Goal: Obtain resource: Download file/media

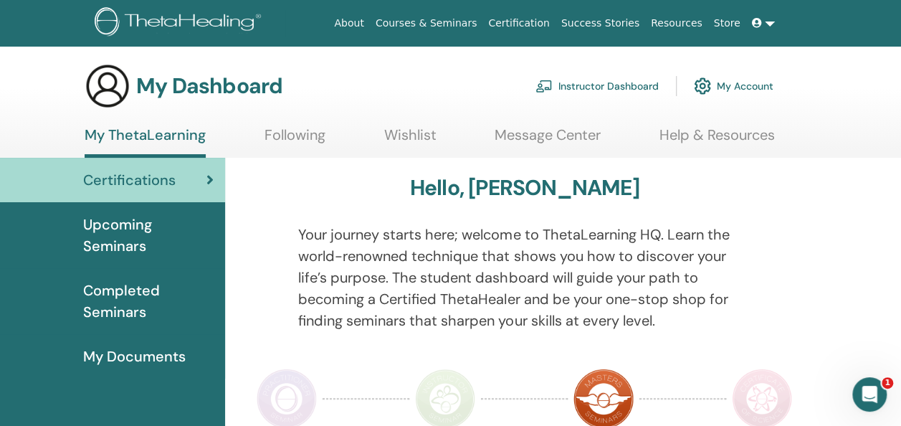
click at [602, 83] on link "Instructor Dashboard" at bounding box center [596, 86] width 123 height 32
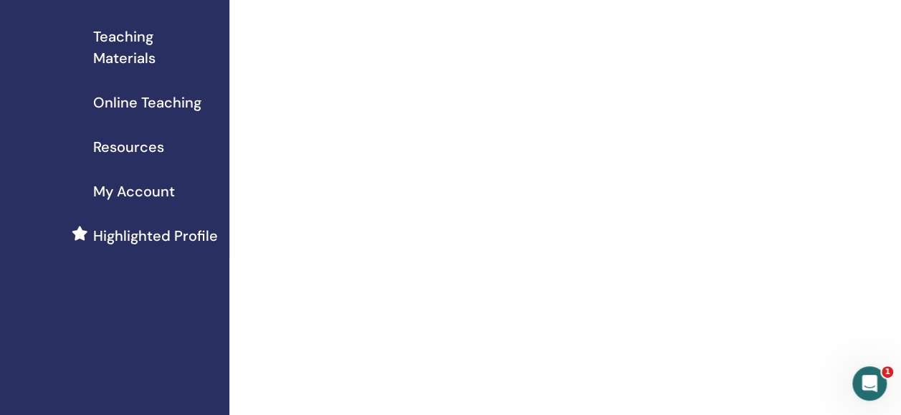
scroll to position [207, 0]
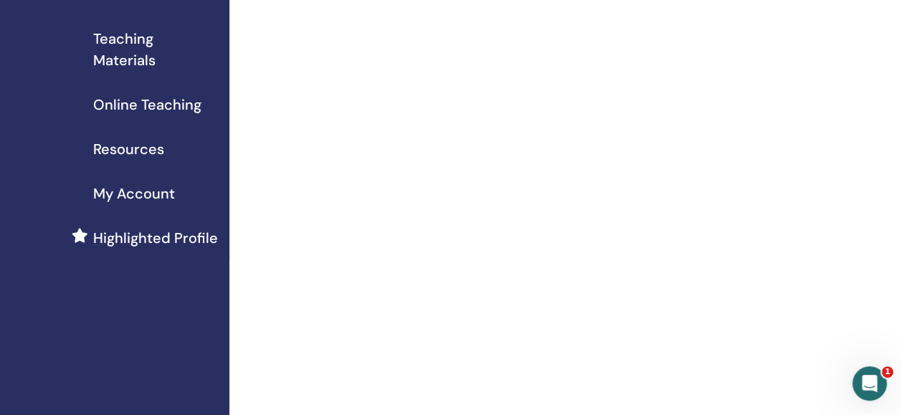
click at [125, 54] on span "Teaching Materials" at bounding box center [155, 49] width 125 height 43
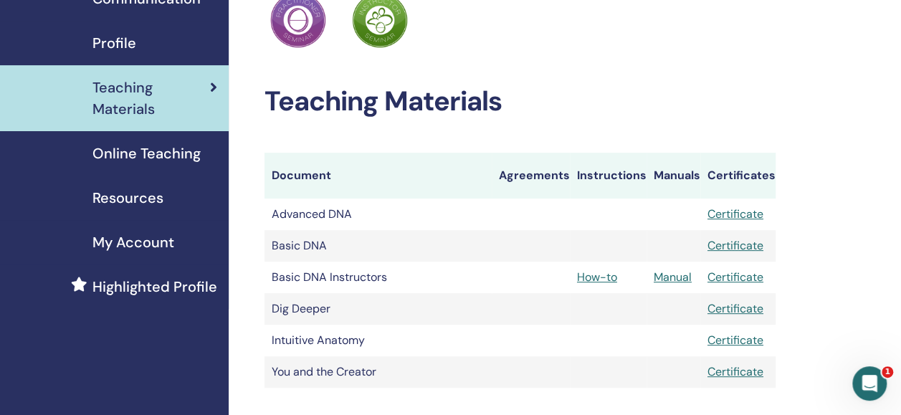
scroll to position [158, 1]
click at [180, 153] on span "Online Teaching" at bounding box center [146, 153] width 108 height 21
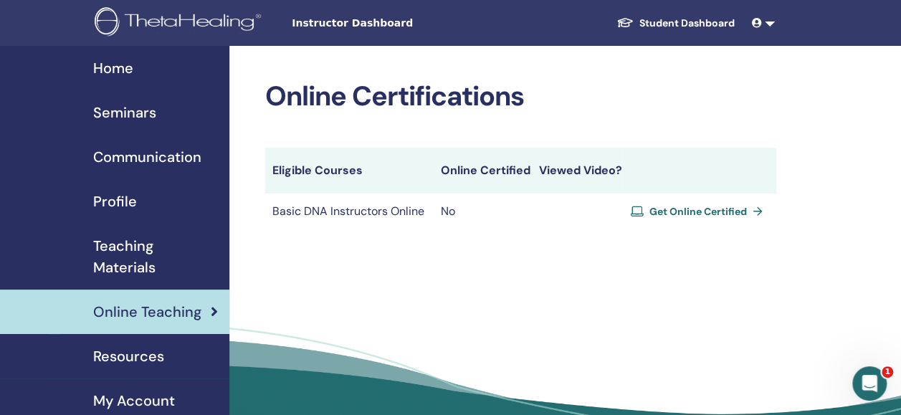
click at [653, 208] on span "Get Online Certified" at bounding box center [697, 211] width 97 height 13
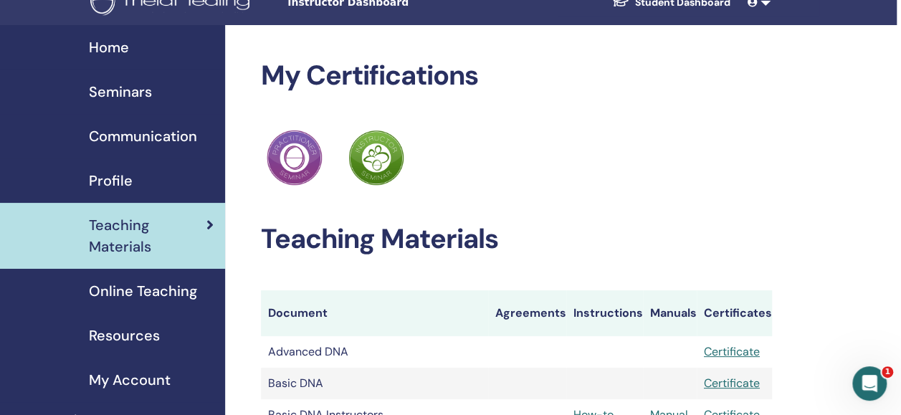
scroll to position [20, 4]
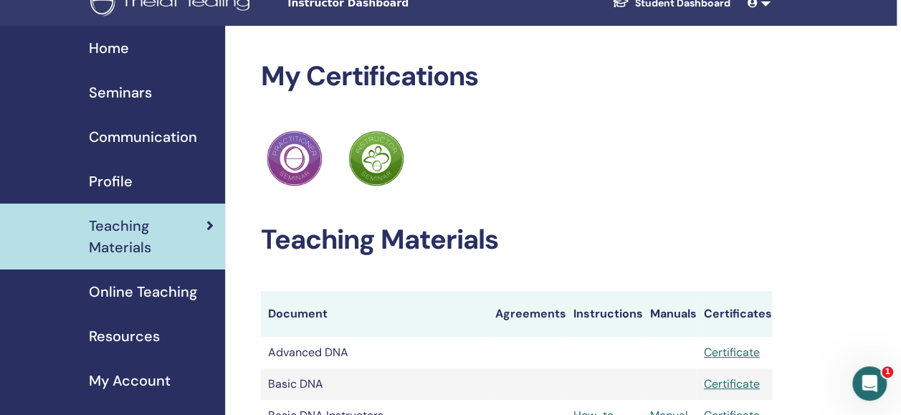
click at [149, 345] on span "Resources" at bounding box center [124, 335] width 71 height 21
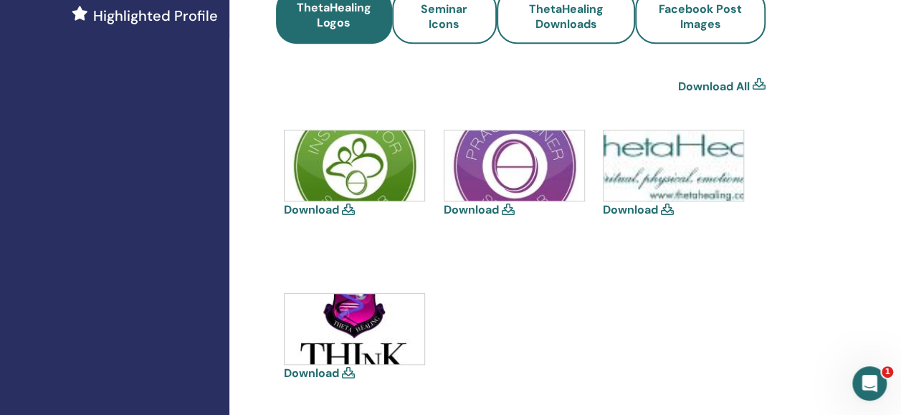
scroll to position [430, 0]
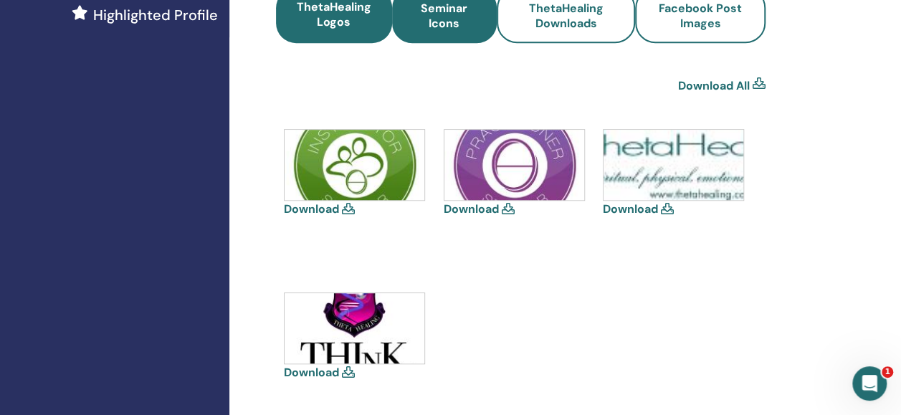
click at [430, 20] on span "Seminar Icons" at bounding box center [444, 16] width 66 height 30
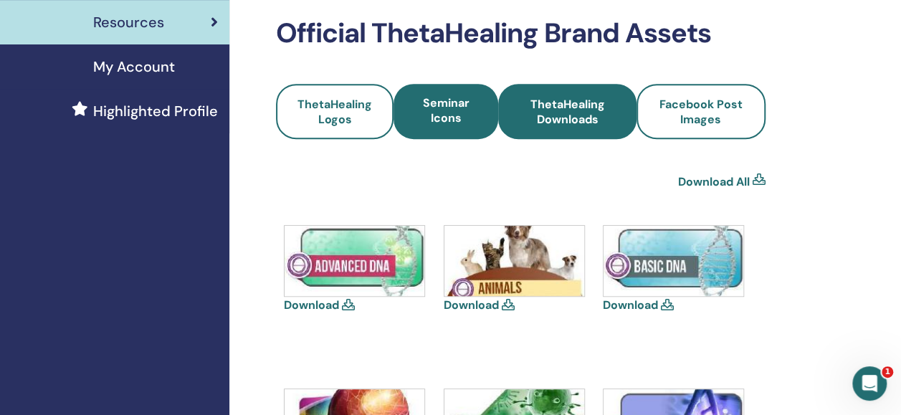
click at [574, 130] on link "ThetaHealing Downloads" at bounding box center [567, 111] width 138 height 55
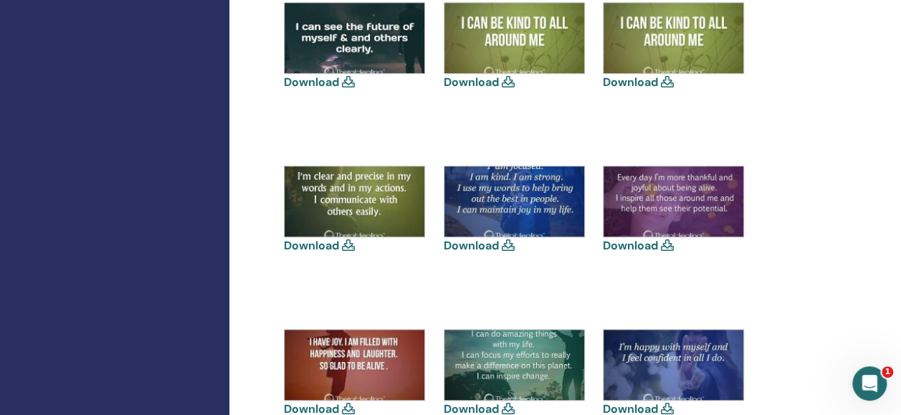
scroll to position [556, 0]
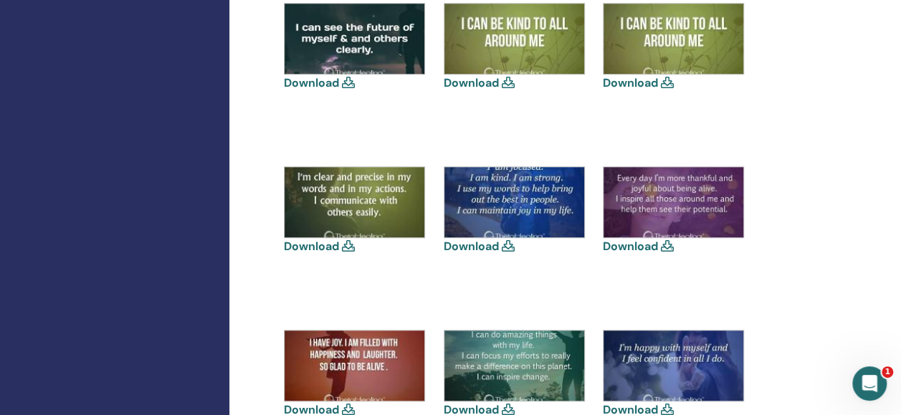
click at [333, 246] on link "Download" at bounding box center [311, 246] width 55 height 15
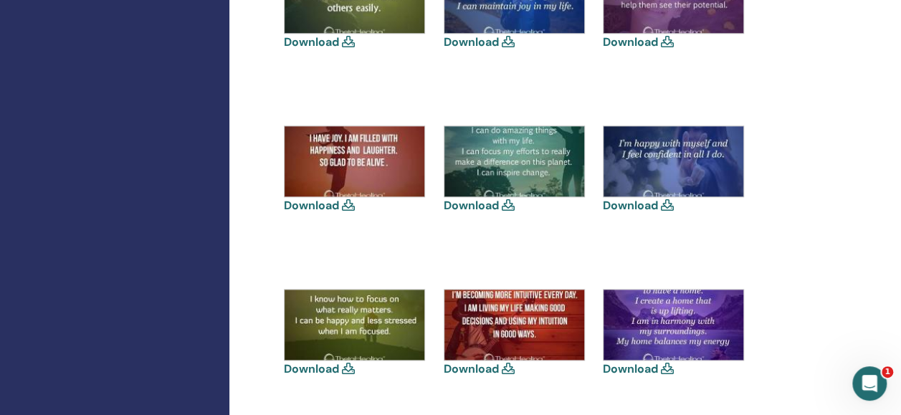
scroll to position [764, 0]
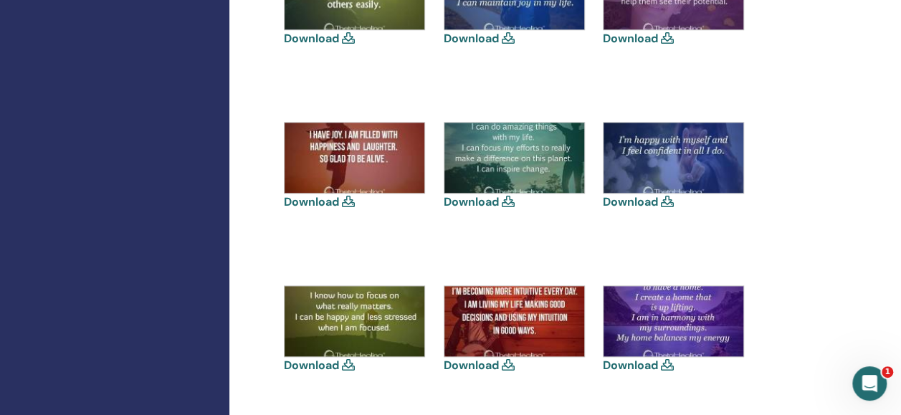
click at [464, 201] on link "Download" at bounding box center [471, 201] width 55 height 15
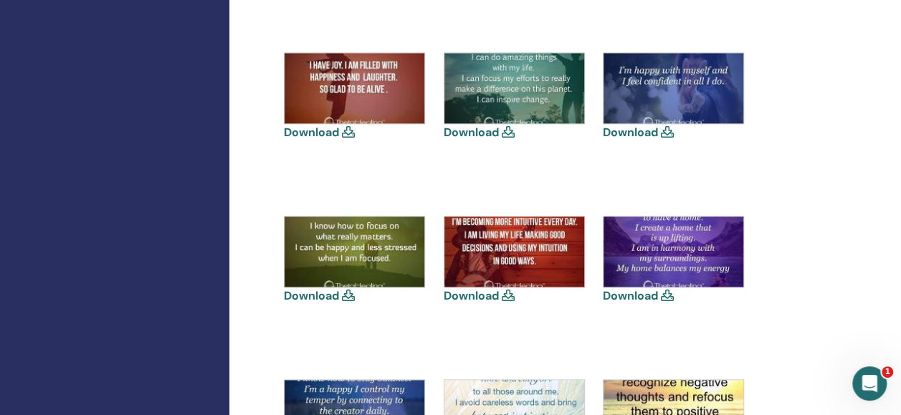
scroll to position [863, 0]
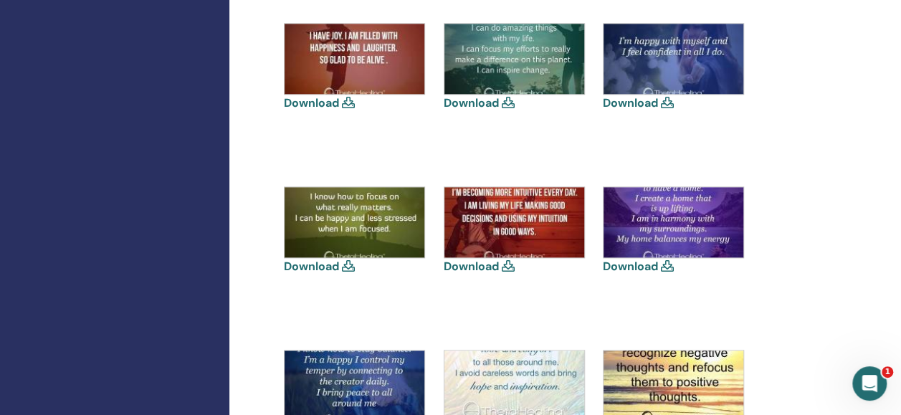
click at [331, 264] on link "Download" at bounding box center [311, 266] width 55 height 15
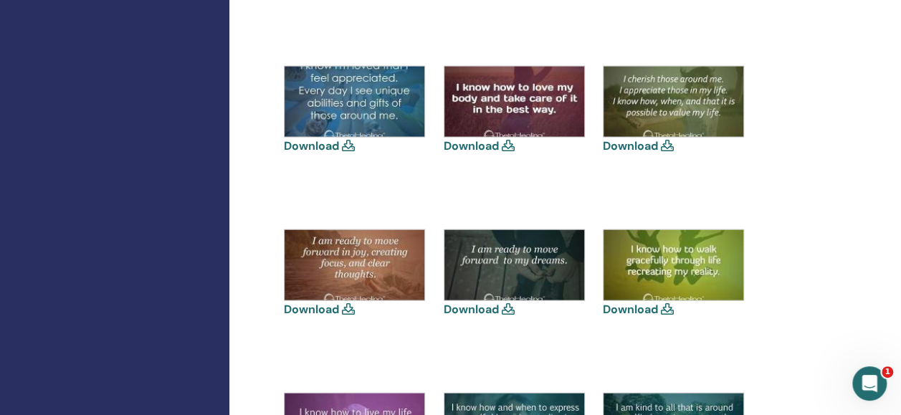
scroll to position [1638, 0]
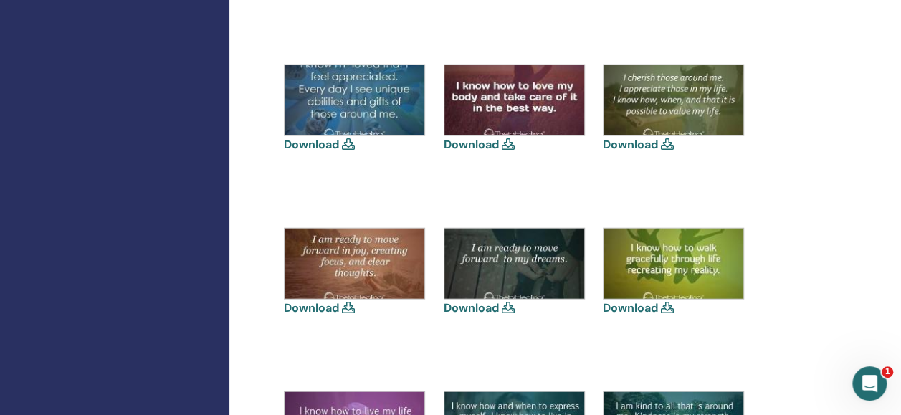
click at [478, 308] on link "Download" at bounding box center [471, 307] width 55 height 15
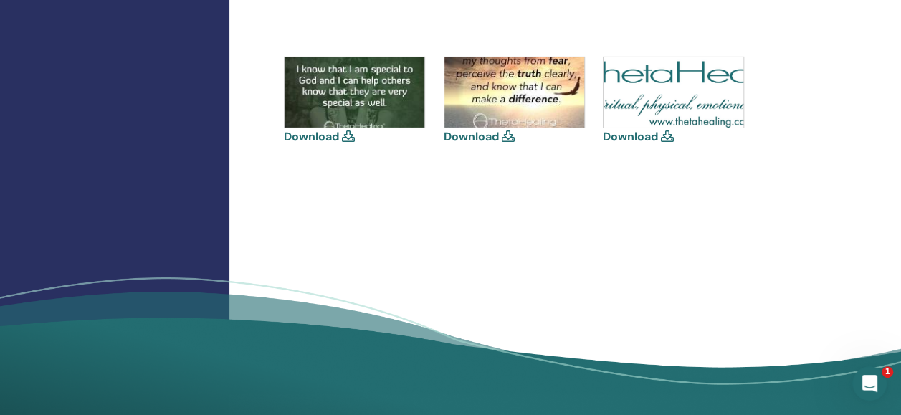
scroll to position [2300, 0]
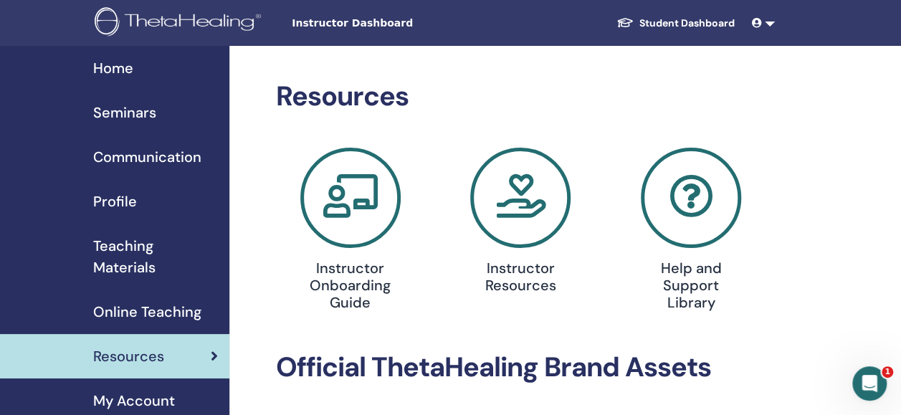
scroll to position [105, 0]
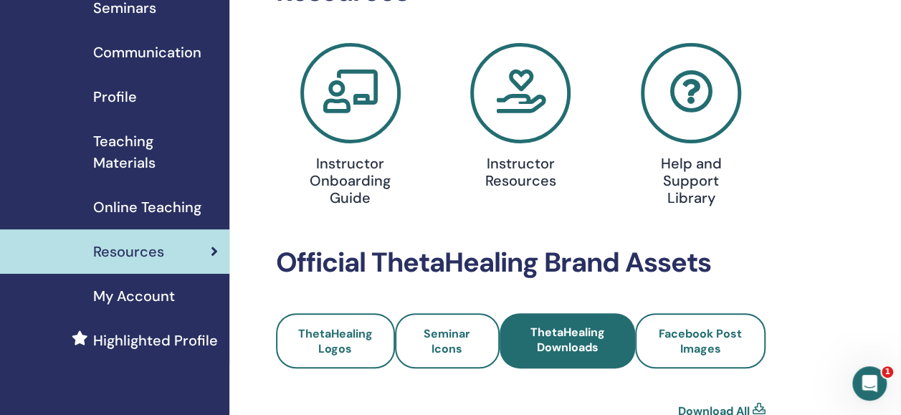
click at [517, 155] on h4 "Instructor Resources" at bounding box center [520, 172] width 107 height 34
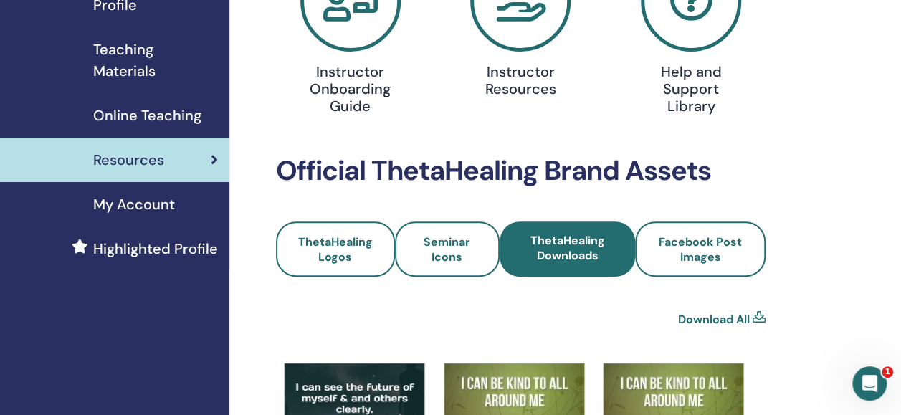
scroll to position [202, 0]
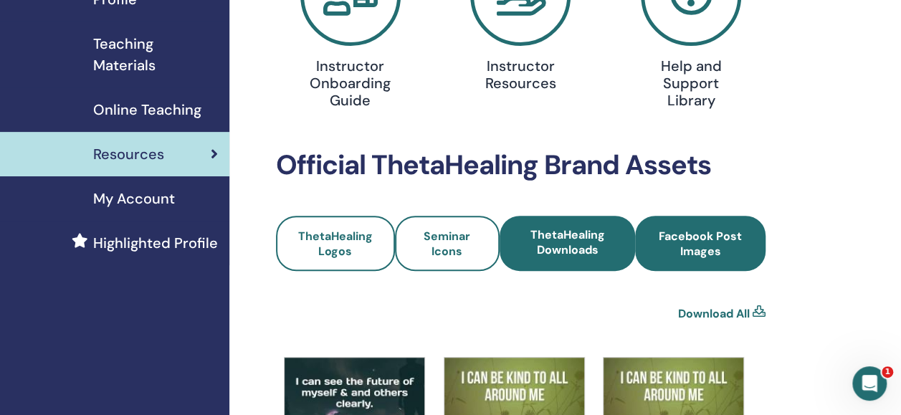
click at [711, 232] on span "Facebook Post Images" at bounding box center [699, 244] width 91 height 30
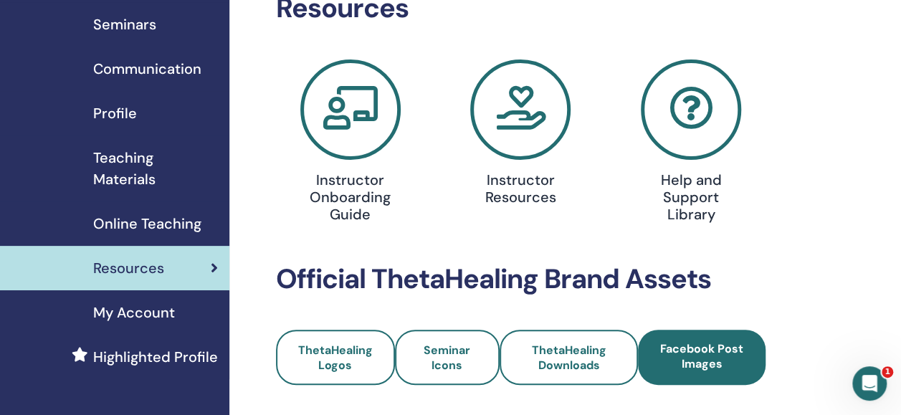
scroll to position [133, 0]
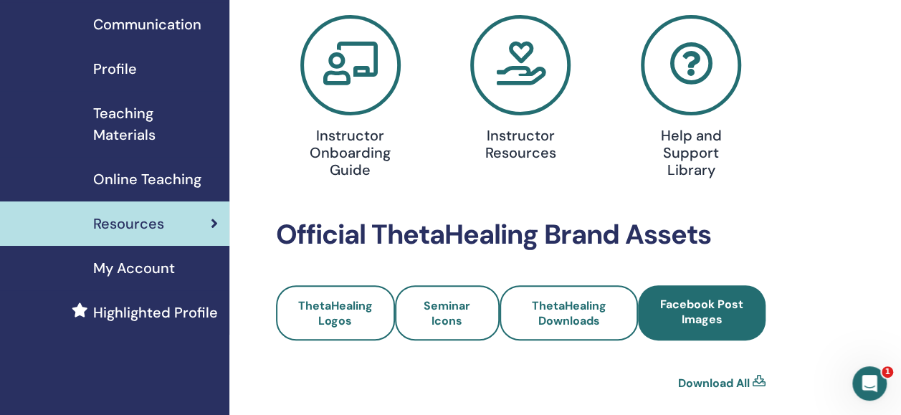
click at [179, 310] on span "Highlighted Profile" at bounding box center [155, 312] width 125 height 21
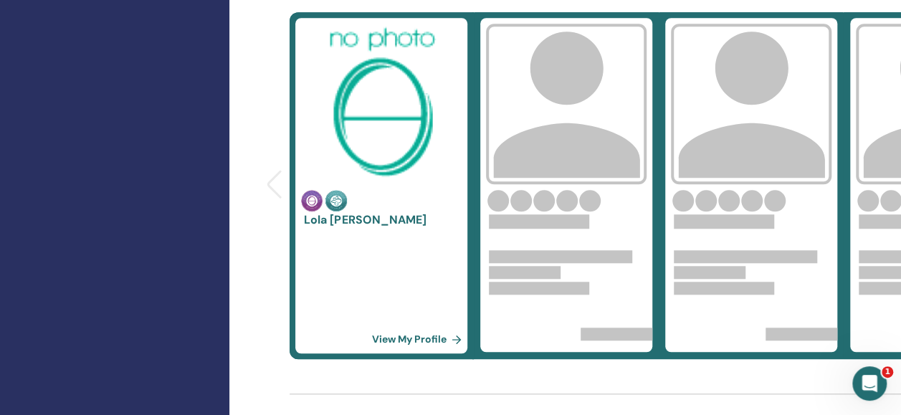
scroll to position [573, 0]
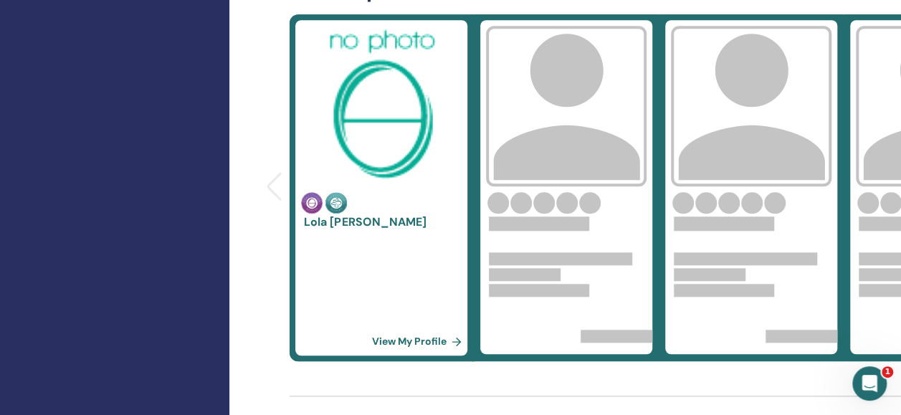
click at [413, 347] on link "View My Profile" at bounding box center [419, 341] width 96 height 29
click at [408, 338] on link "View My Profile" at bounding box center [419, 341] width 96 height 29
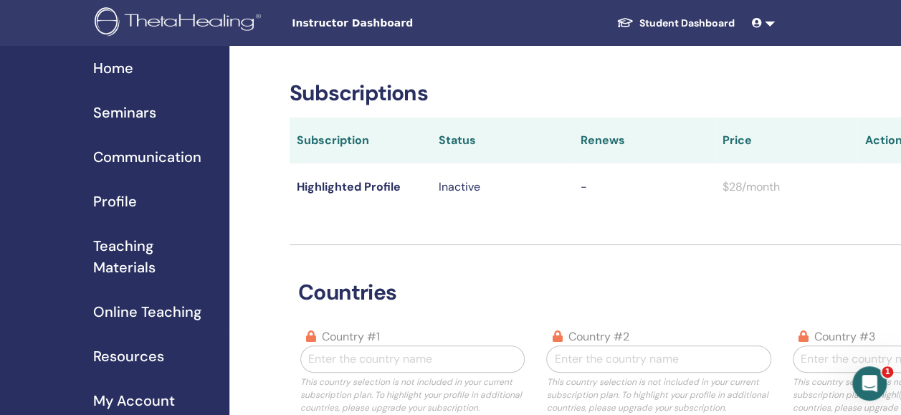
click at [770, 23] on link at bounding box center [763, 23] width 34 height 27
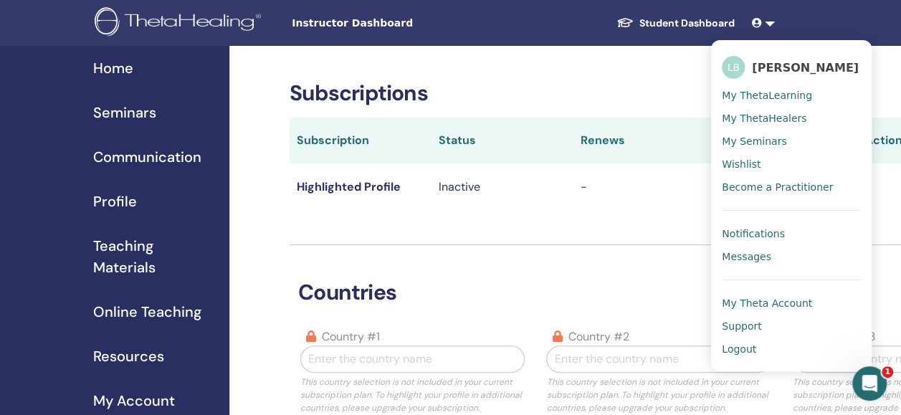
click at [749, 302] on span "My Theta Account" at bounding box center [767, 303] width 90 height 13
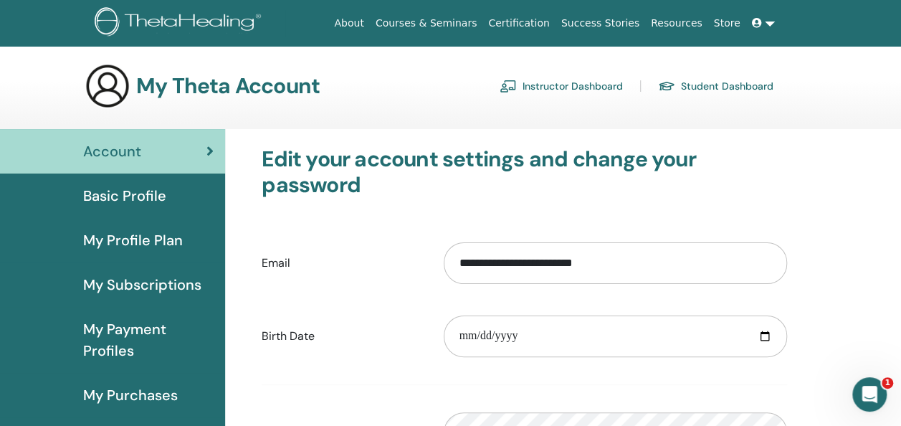
click at [120, 152] on span "Account" at bounding box center [112, 150] width 58 height 21
click at [152, 188] on span "Basic Profile" at bounding box center [124, 195] width 83 height 21
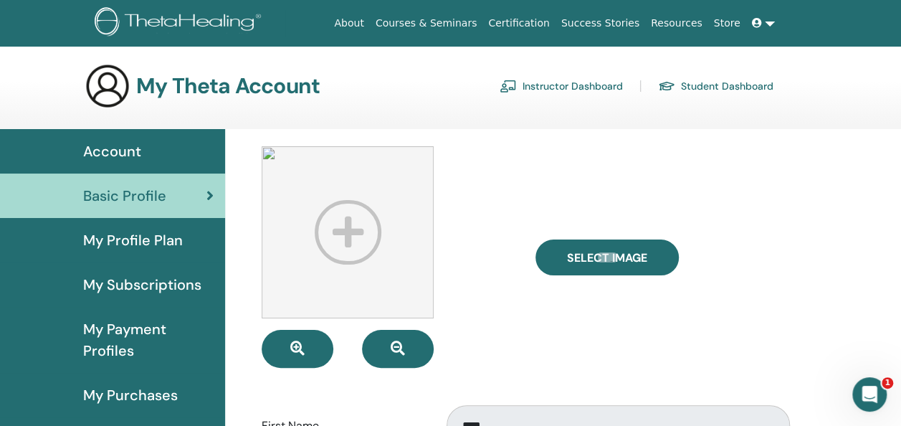
click at [571, 80] on link "Instructor Dashboard" at bounding box center [560, 86] width 123 height 23
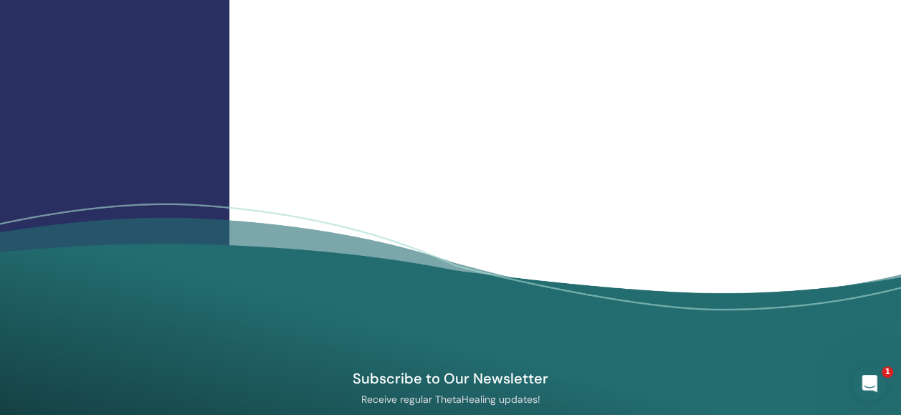
scroll to position [1777, 0]
